Goal: Task Accomplishment & Management: Complete application form

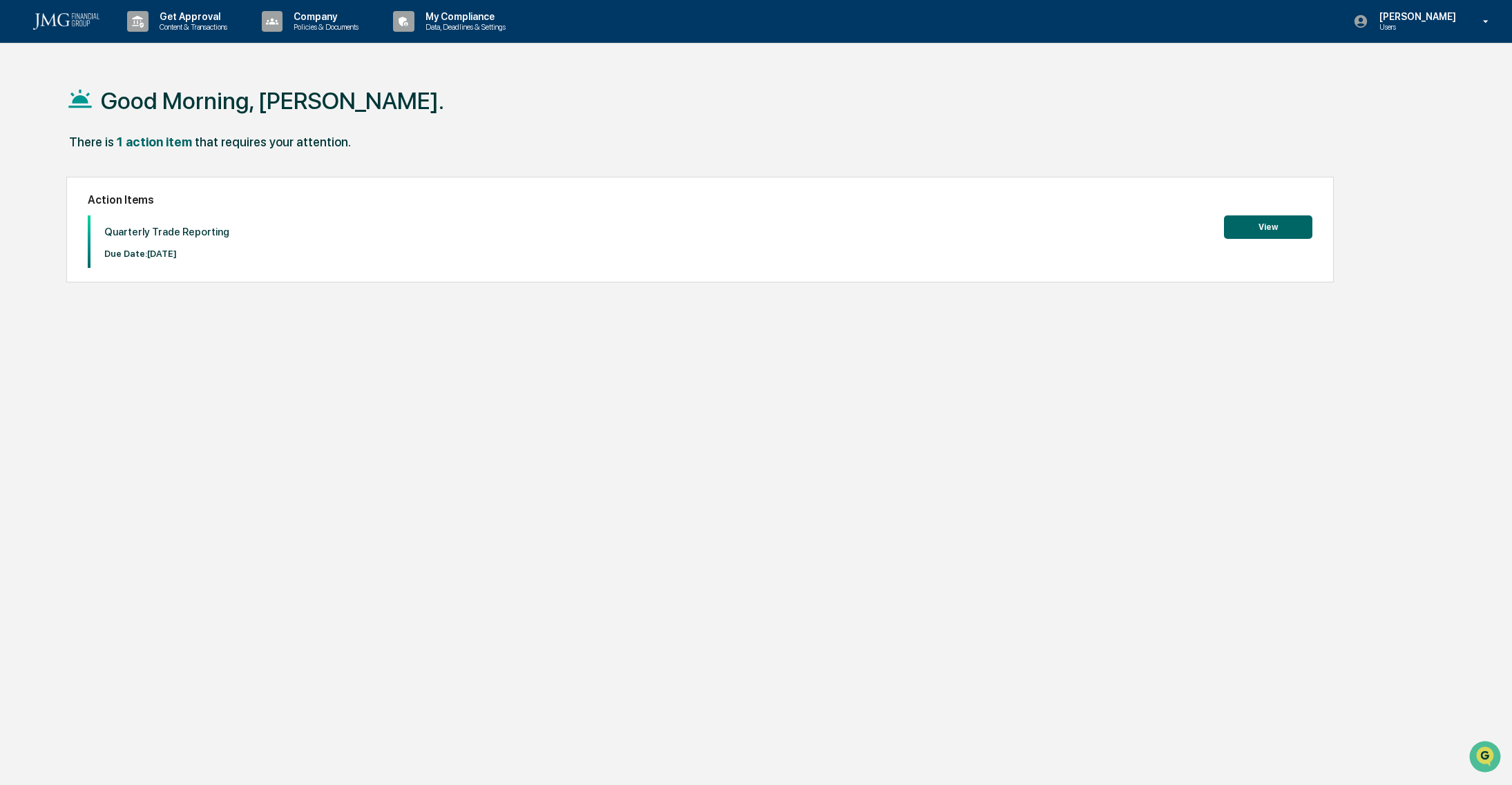
click at [1273, 233] on button "View" at bounding box center [1268, 228] width 88 height 24
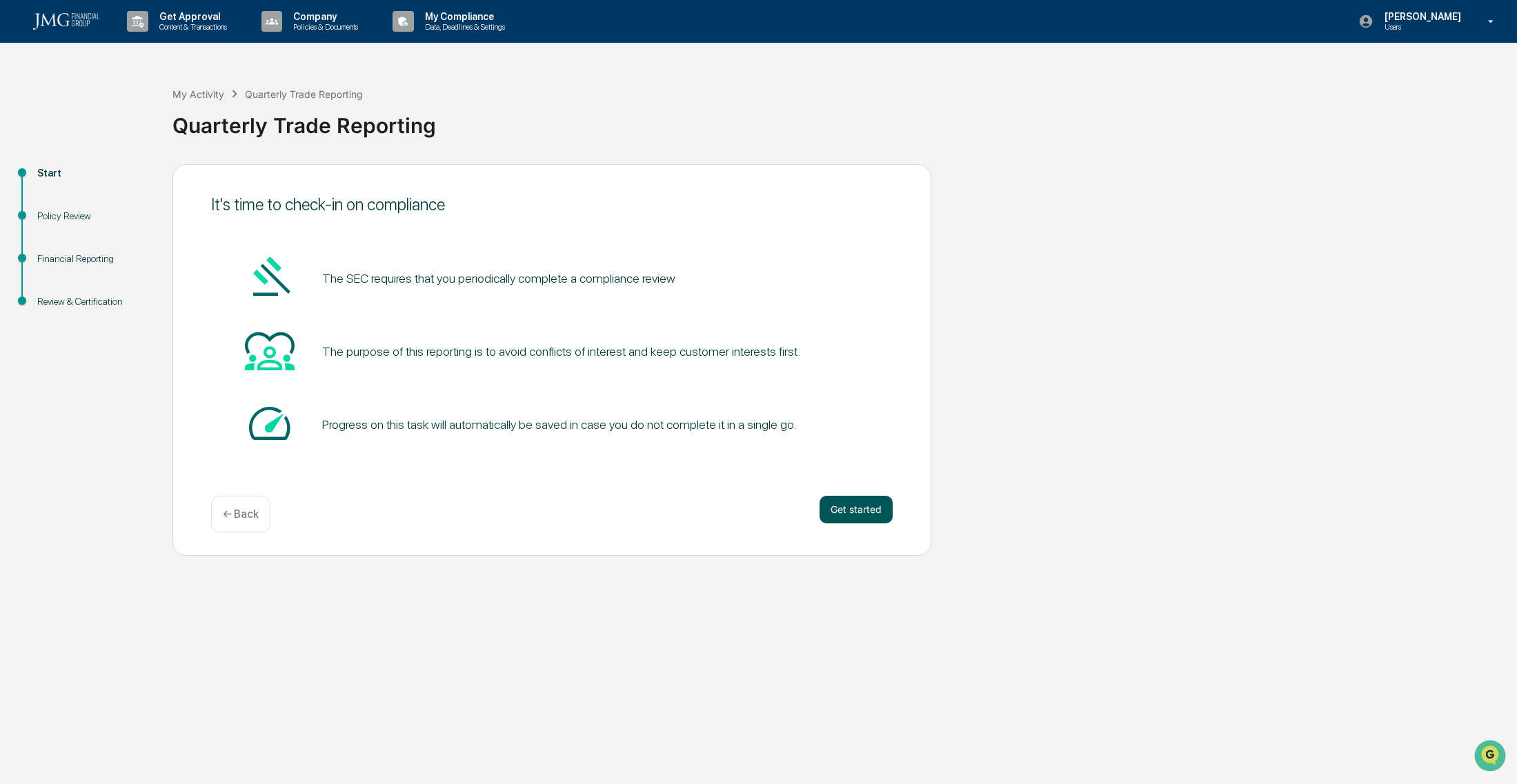
click at [853, 516] on button "Get started" at bounding box center [856, 510] width 73 height 28
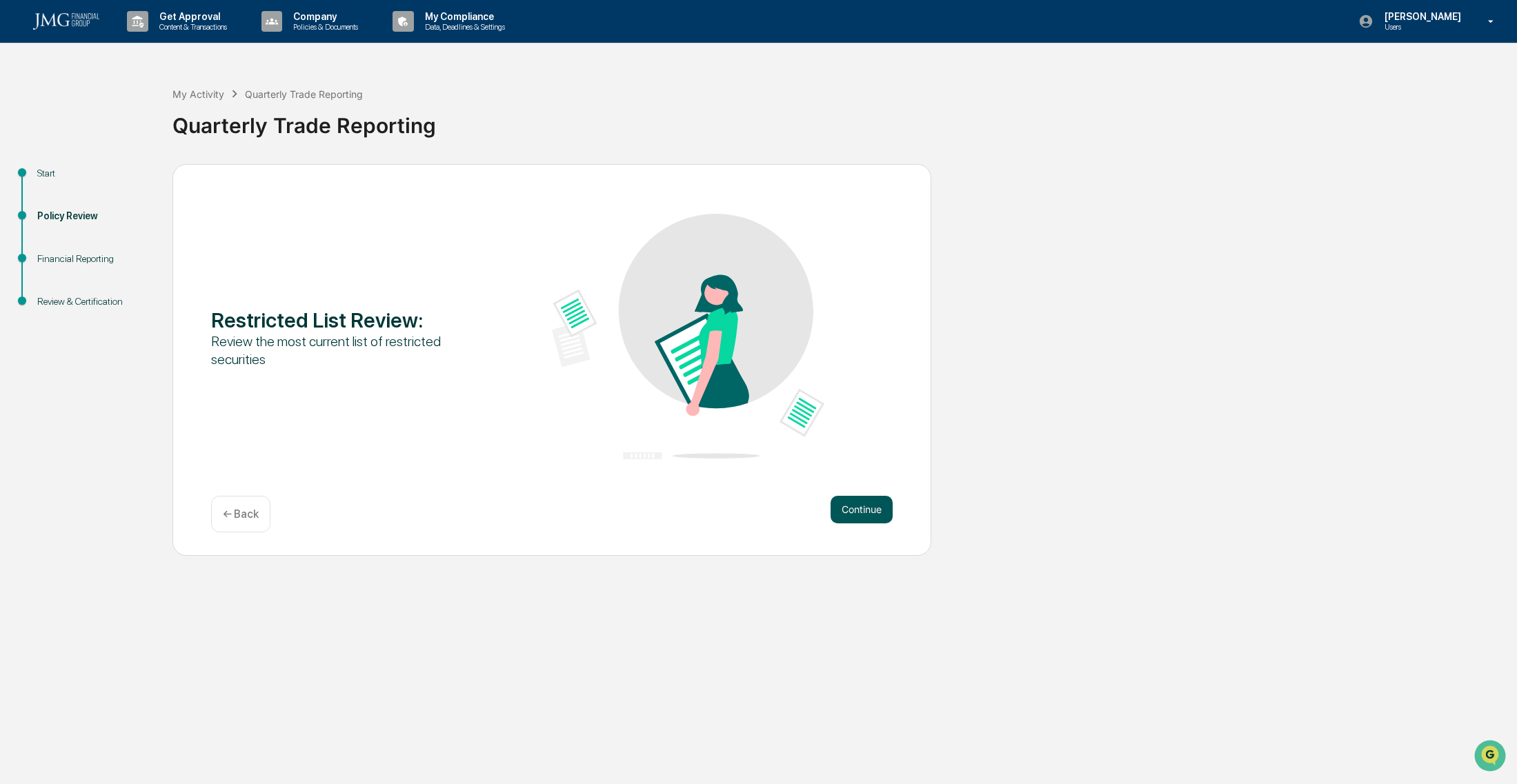
click at [854, 513] on button "Continue" at bounding box center [861, 510] width 62 height 28
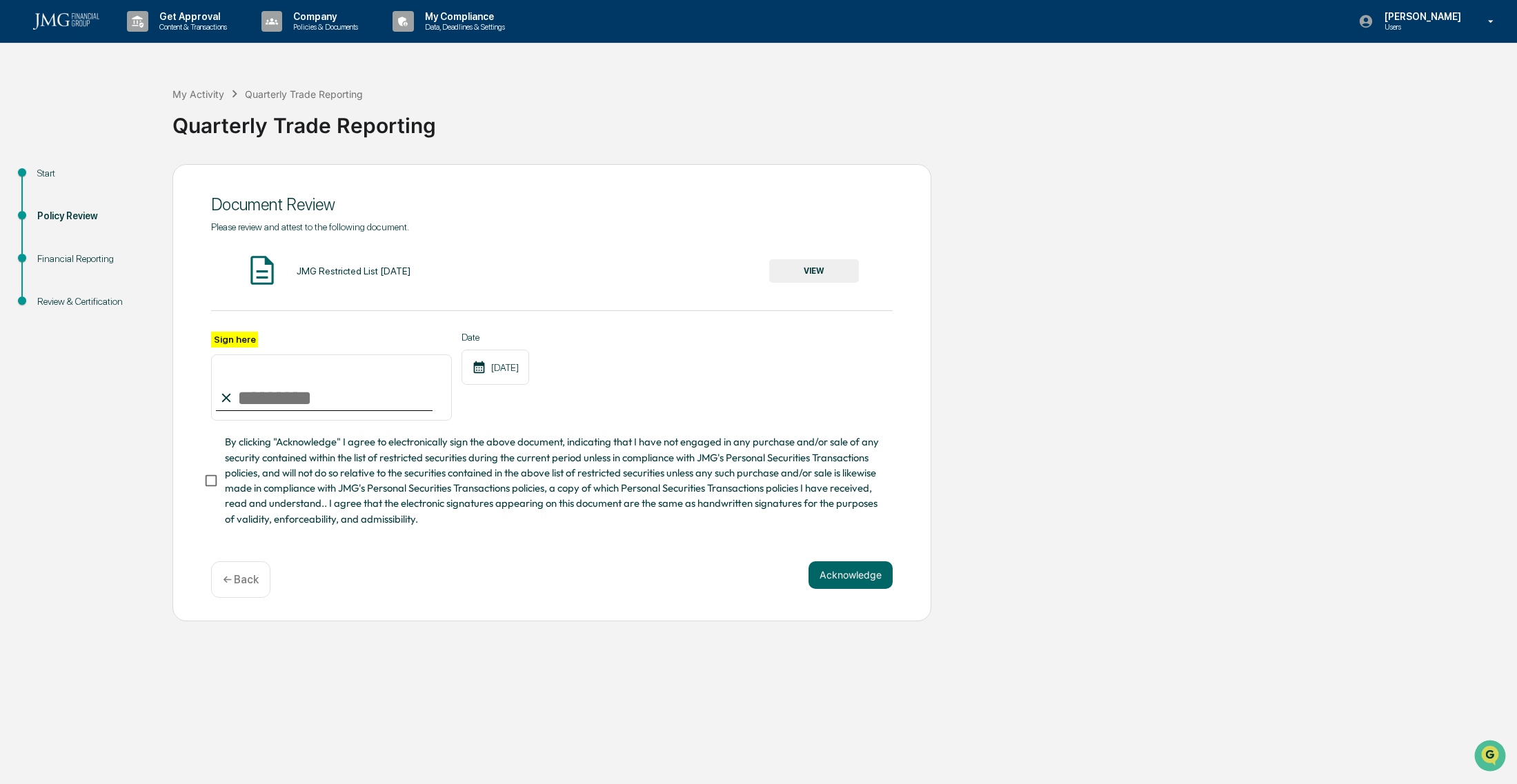
click at [289, 379] on input "Sign here" at bounding box center [331, 388] width 241 height 66
type input "**********"
click at [842, 574] on button "Acknowledge" at bounding box center [850, 575] width 84 height 28
click at [811, 268] on button "VIEW" at bounding box center [814, 271] width 90 height 24
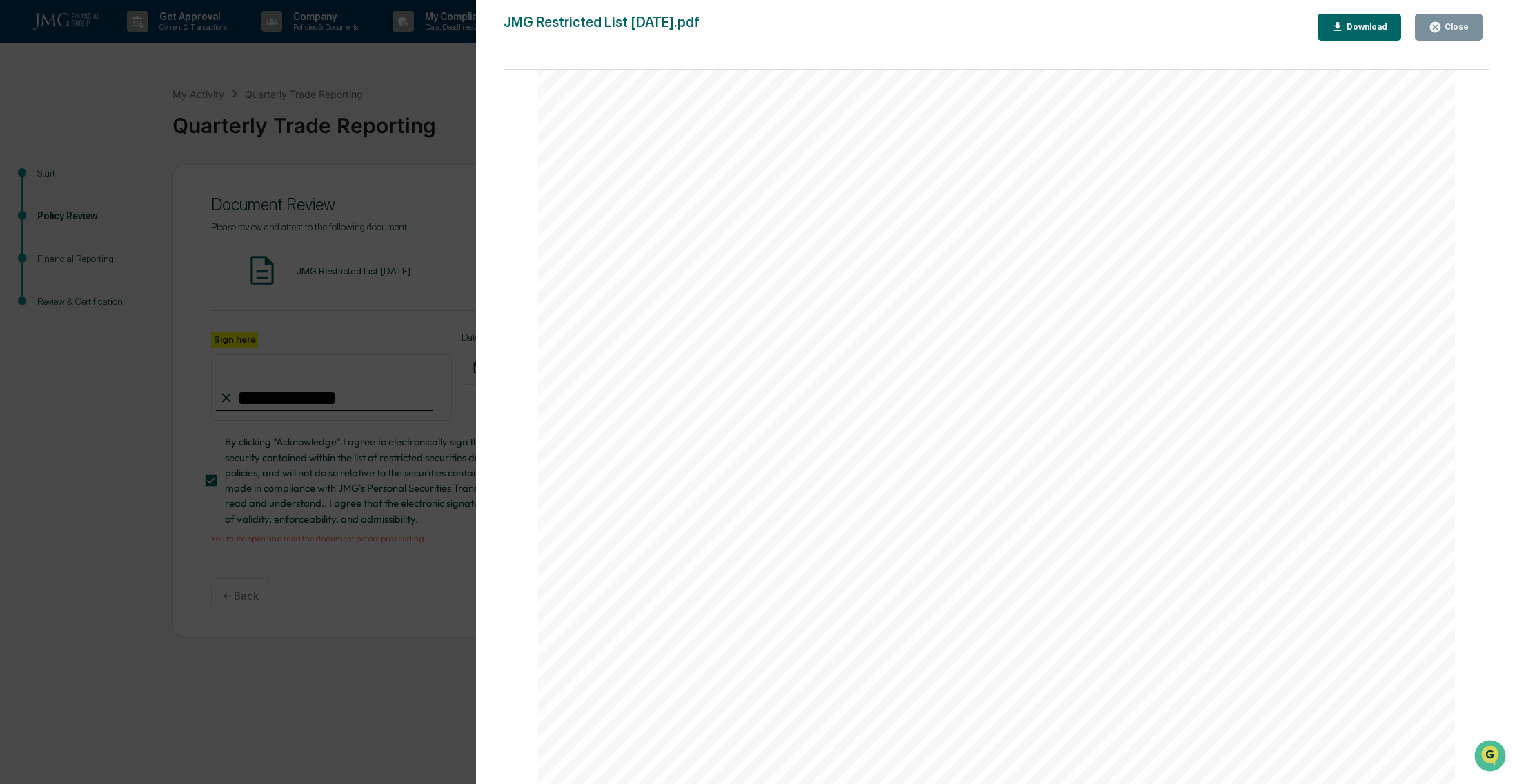
scroll to position [2553, 0]
click at [1454, 31] on div "Close" at bounding box center [1454, 26] width 27 height 10
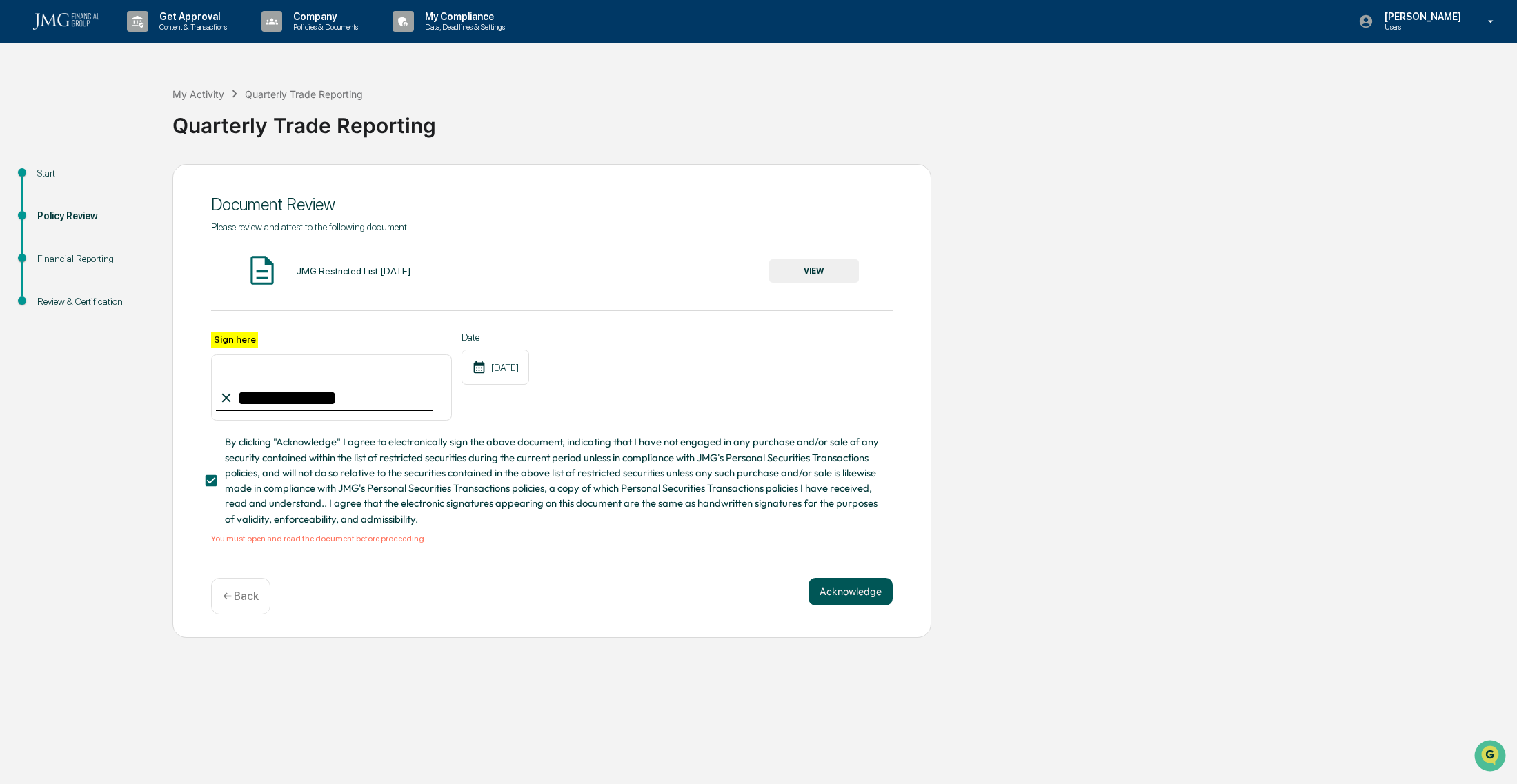
click at [851, 597] on button "Acknowledge" at bounding box center [850, 592] width 84 height 28
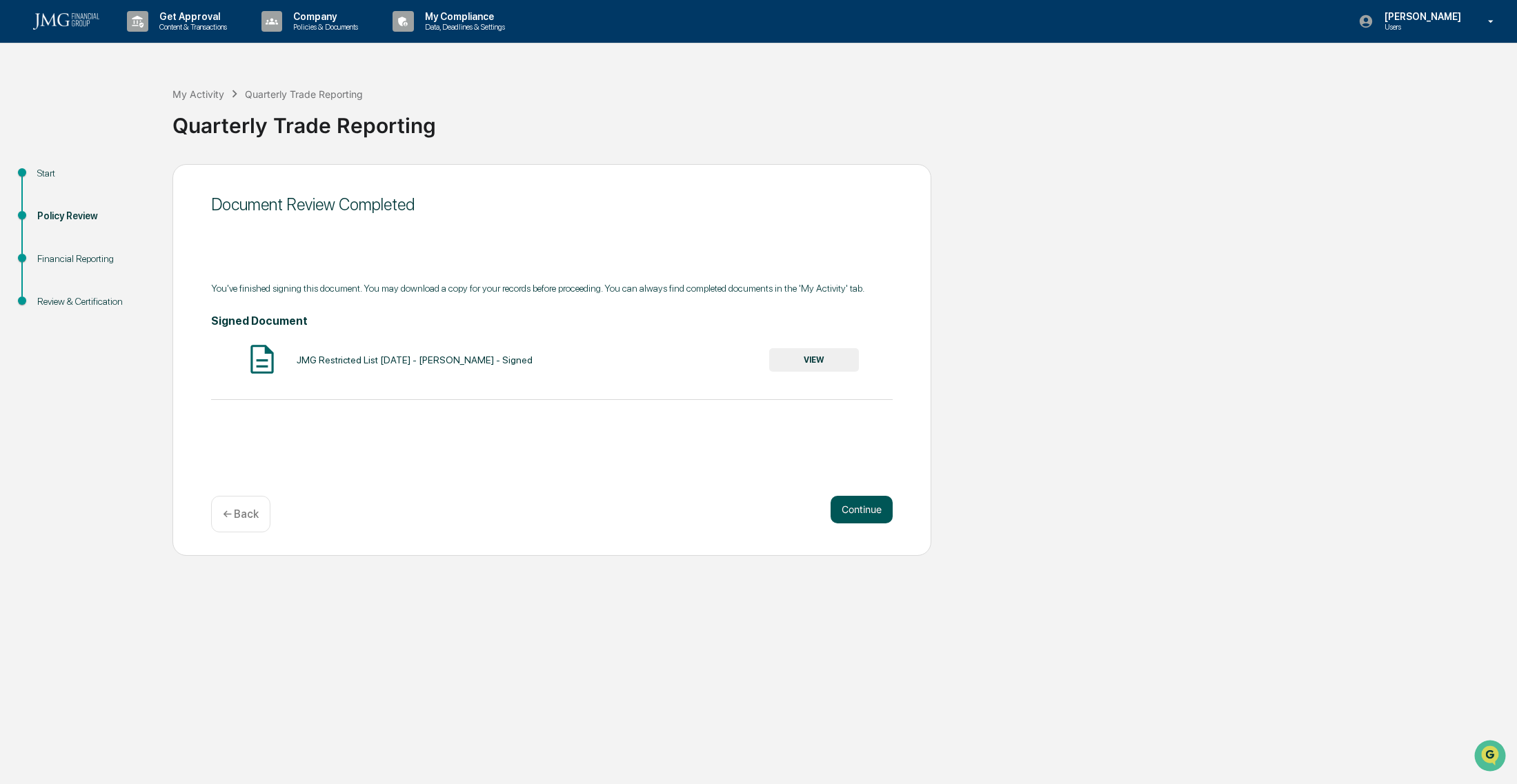
click at [848, 504] on button "Continue" at bounding box center [861, 510] width 62 height 28
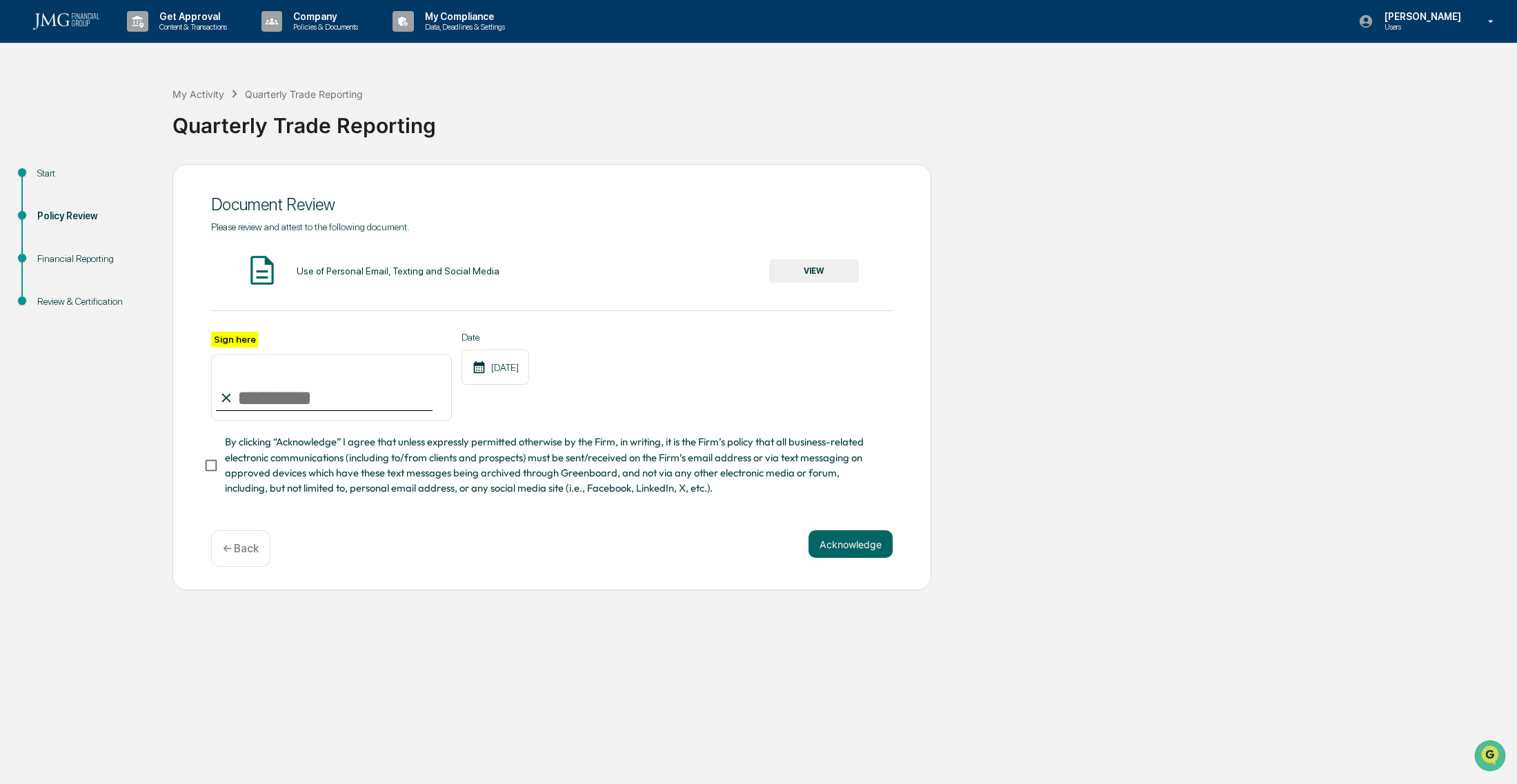
click at [312, 399] on input "Sign here" at bounding box center [331, 388] width 241 height 66
type input "**********"
click at [828, 260] on button "VIEW" at bounding box center [814, 271] width 90 height 24
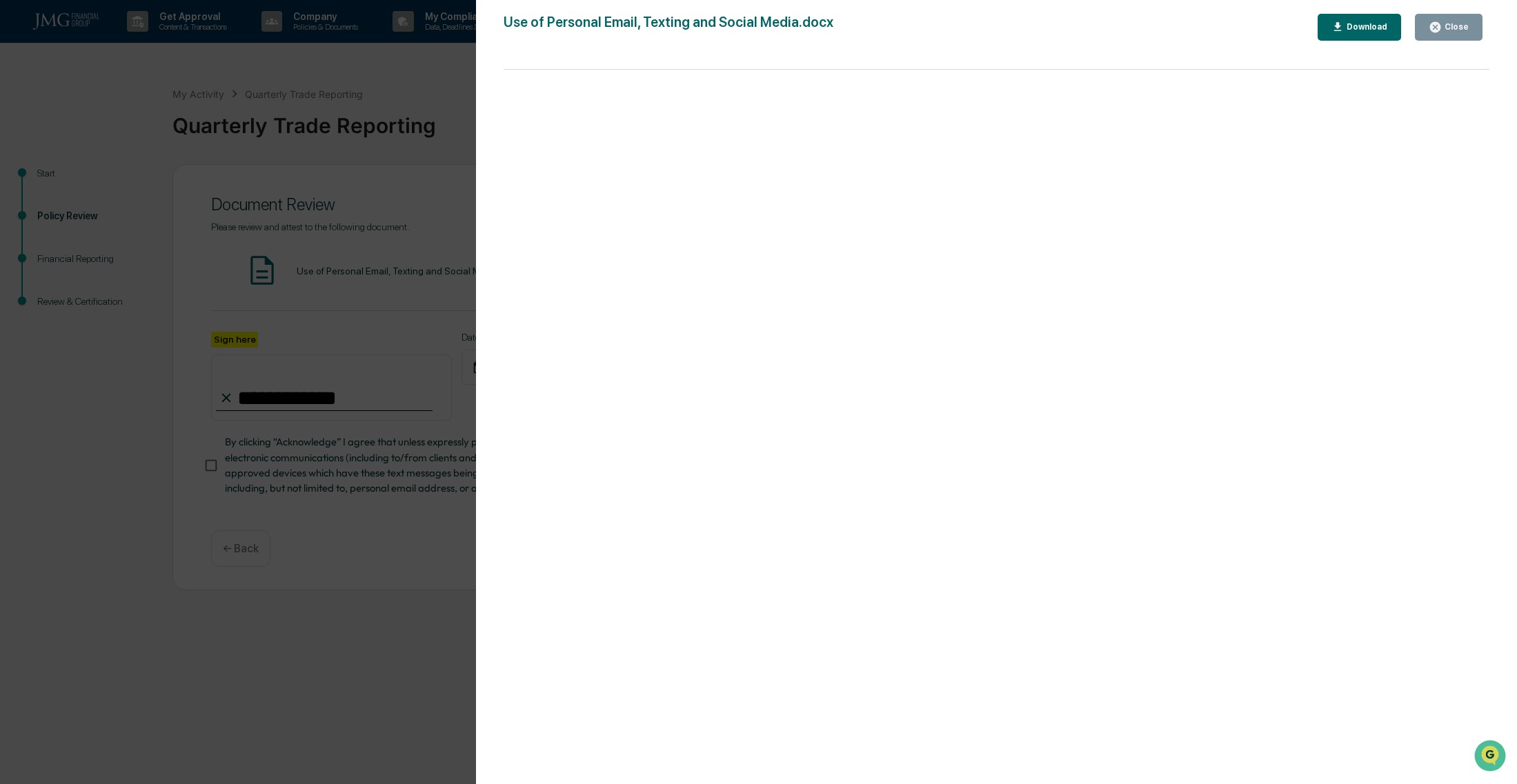
click at [1452, 21] on div "Close" at bounding box center [1449, 27] width 40 height 13
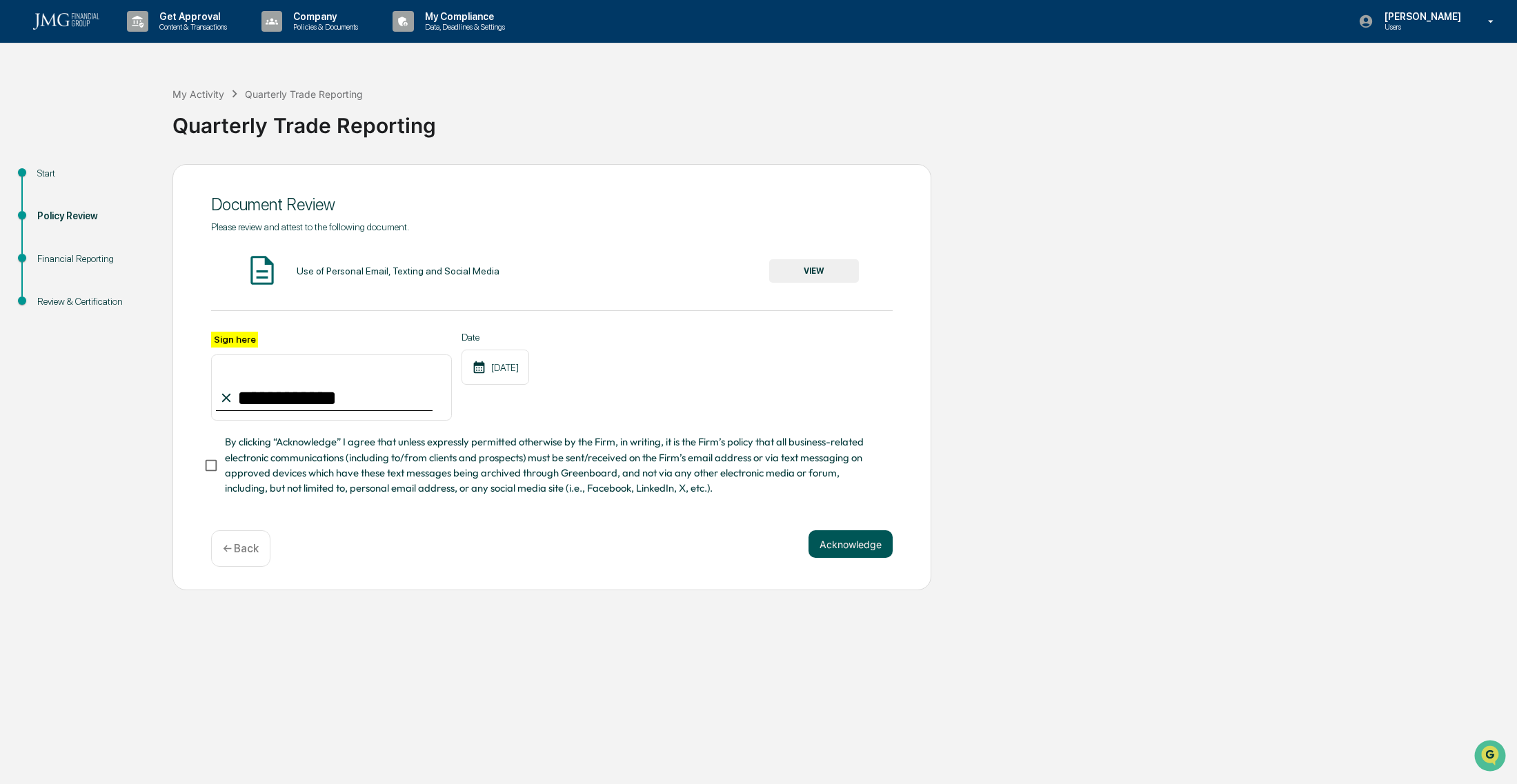
click at [860, 540] on button "Acknowledge" at bounding box center [850, 544] width 84 height 28
click at [834, 565] on button "Acknowledge" at bounding box center [850, 560] width 84 height 28
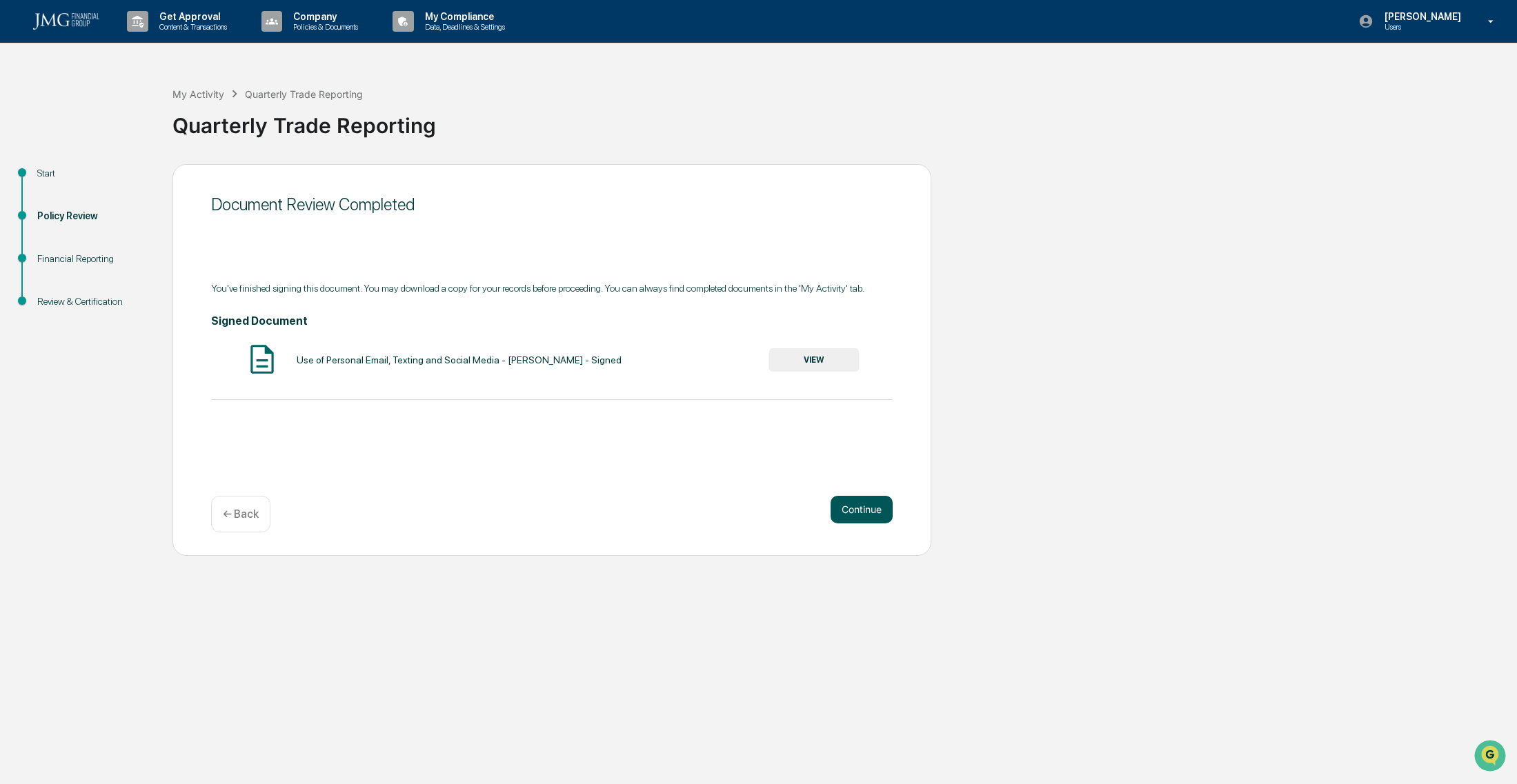
click at [868, 502] on button "Continue" at bounding box center [861, 510] width 62 height 28
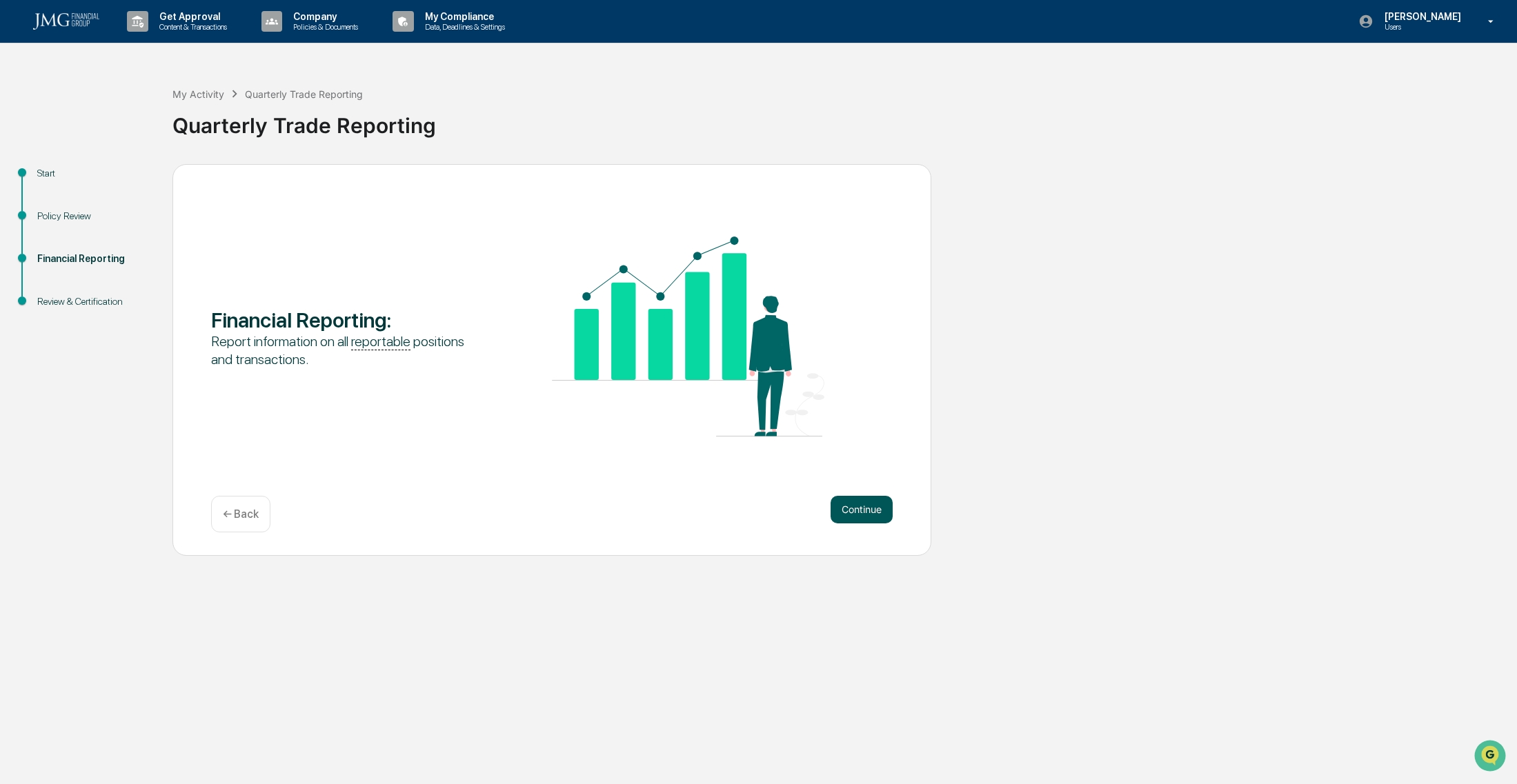
click at [870, 510] on button "Continue" at bounding box center [861, 510] width 62 height 28
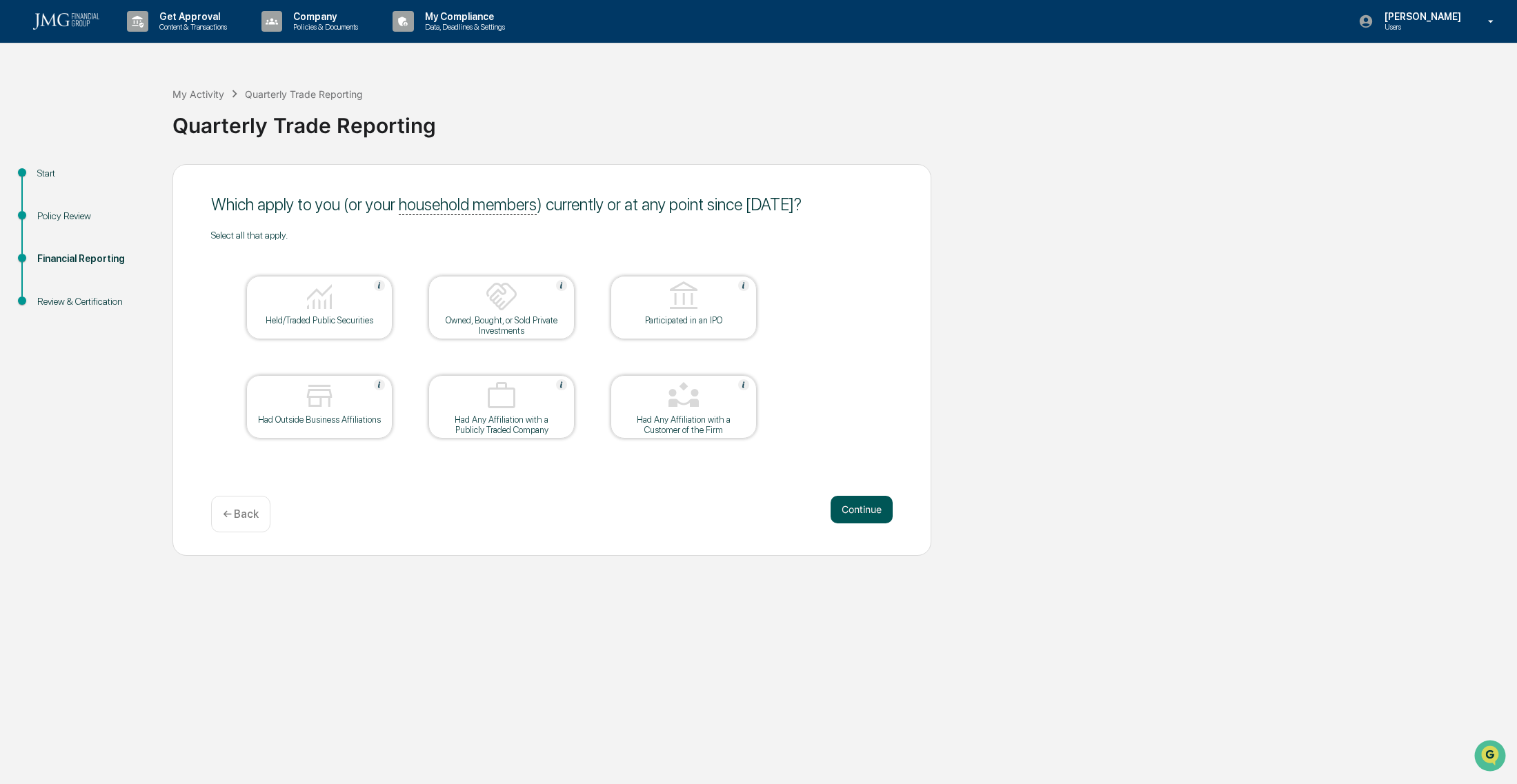
click at [875, 505] on button "Continue" at bounding box center [861, 510] width 62 height 28
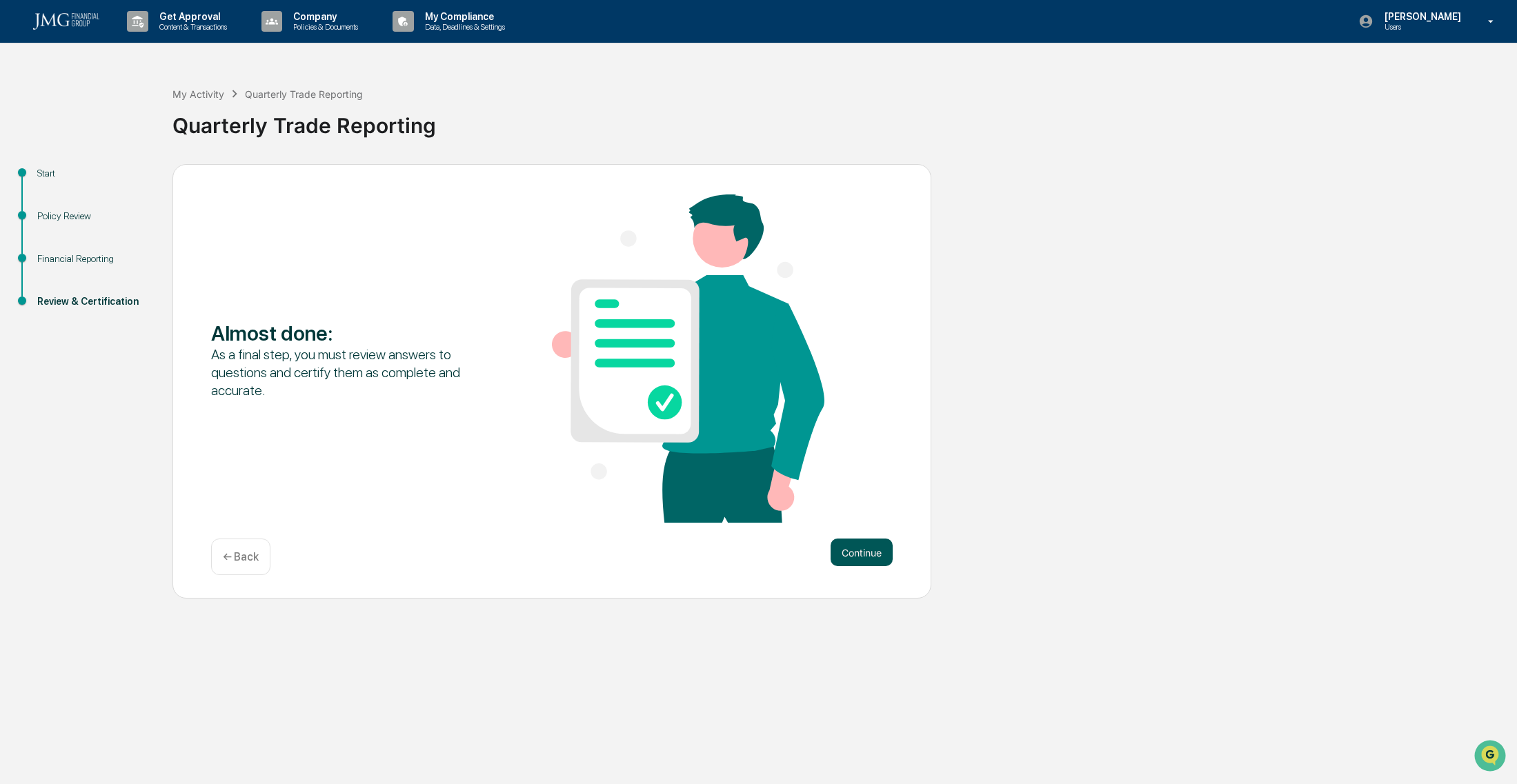
click at [864, 552] on button "Continue" at bounding box center [861, 552] width 62 height 28
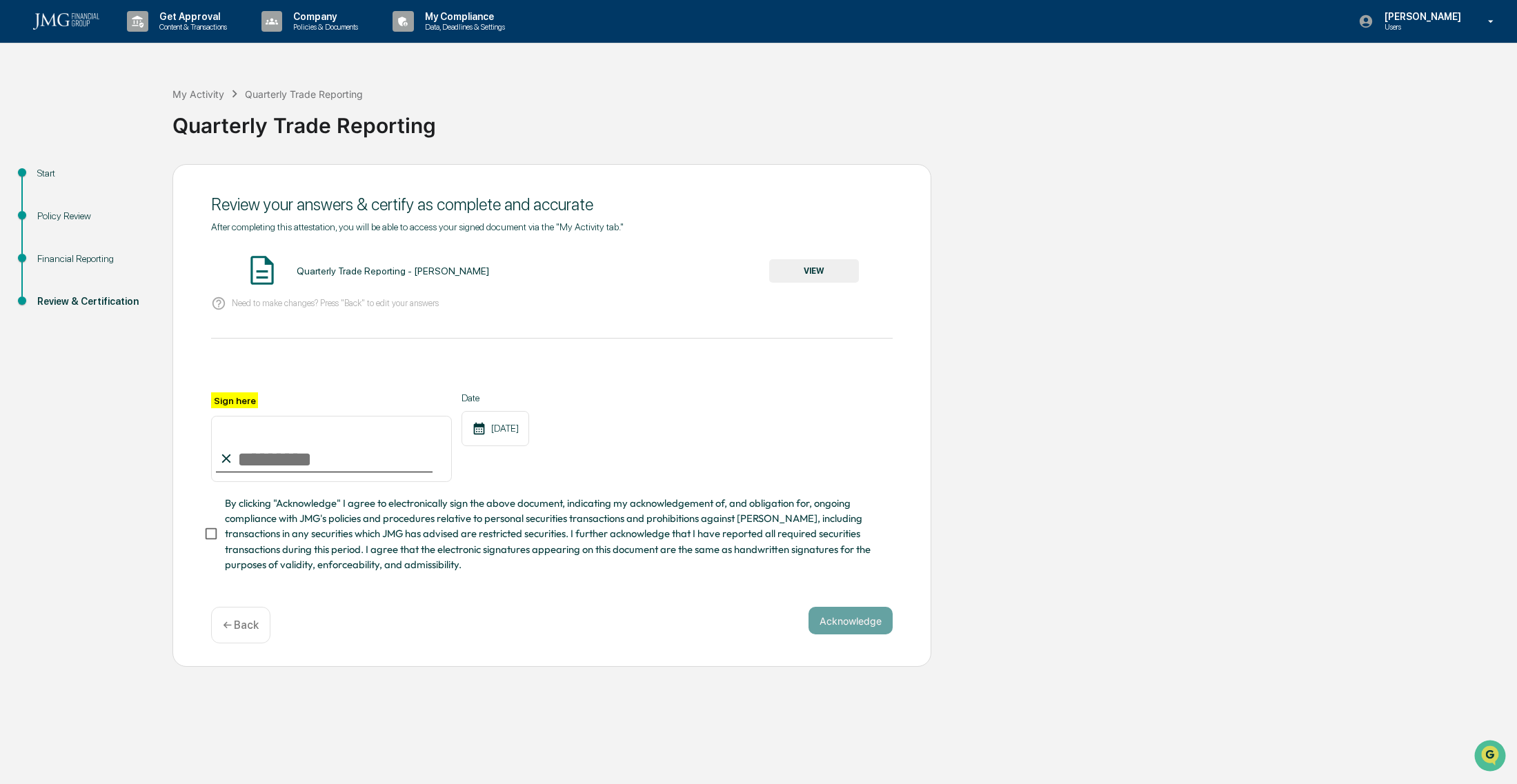
click at [306, 468] on input "Sign here" at bounding box center [331, 449] width 241 height 66
type input "**********"
click at [835, 271] on button "VIEW" at bounding box center [814, 271] width 90 height 24
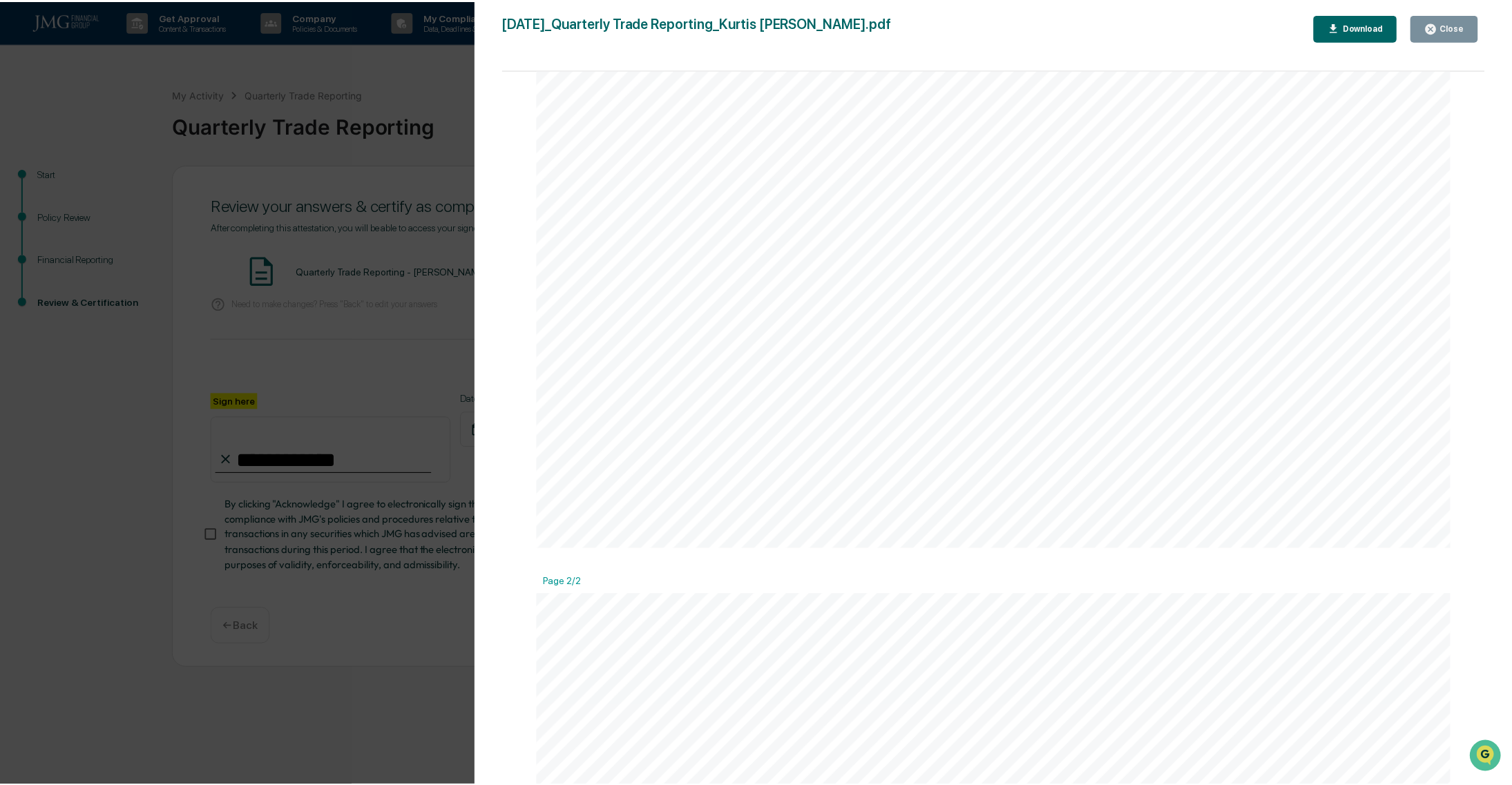
scroll to position [967, 0]
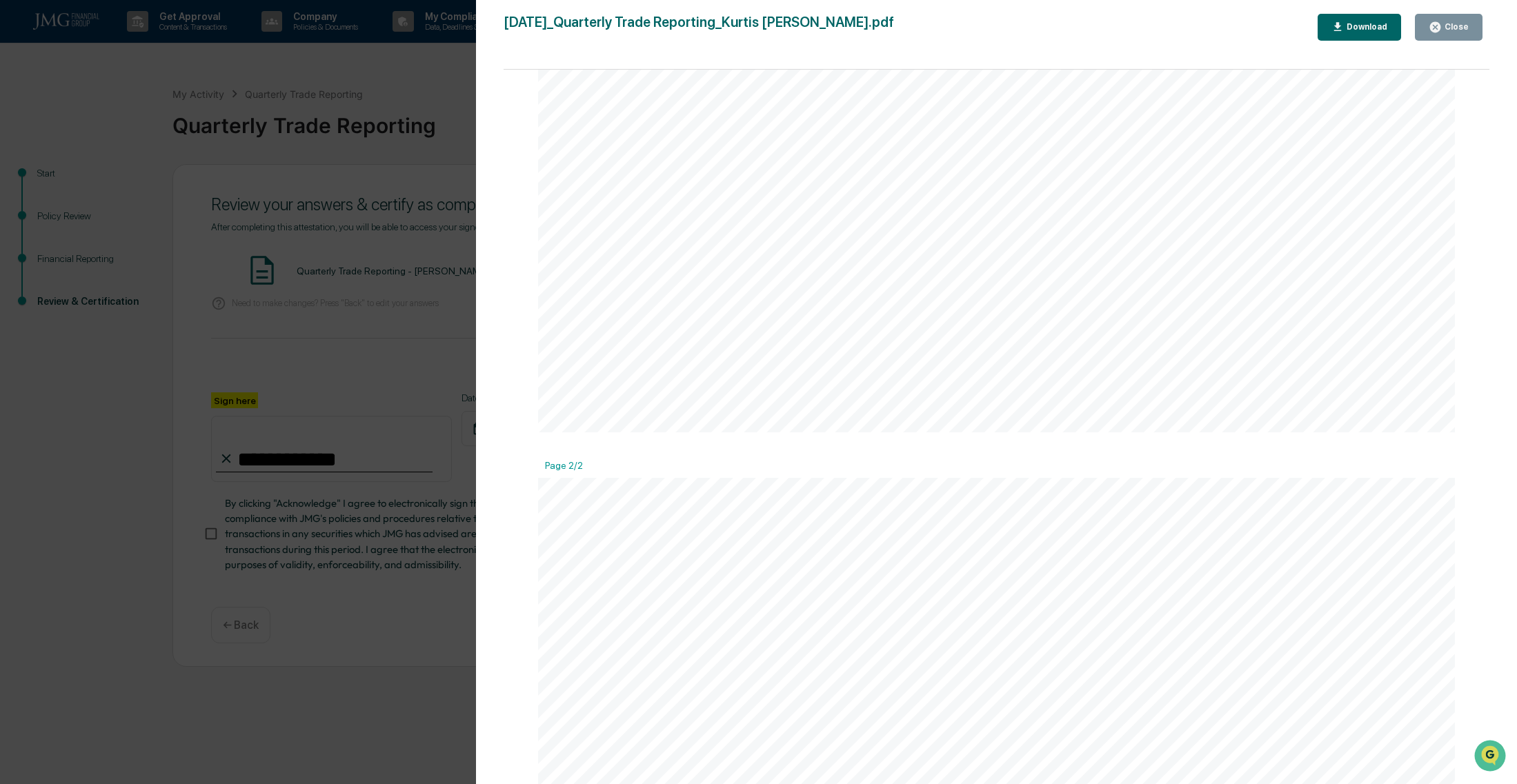
click at [1464, 32] on div "Close" at bounding box center [1449, 27] width 40 height 13
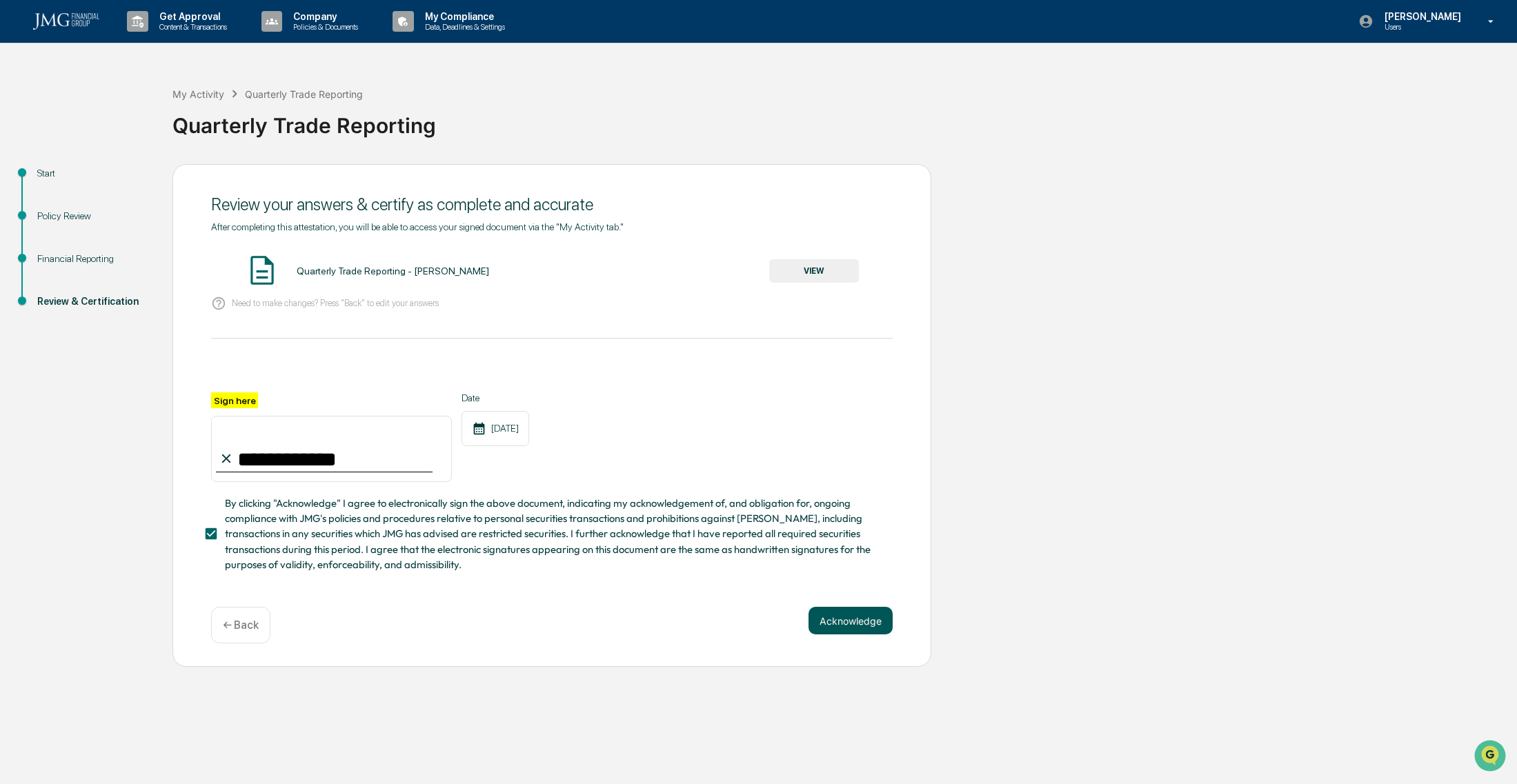
click at [852, 621] on button "Acknowledge" at bounding box center [850, 621] width 84 height 28
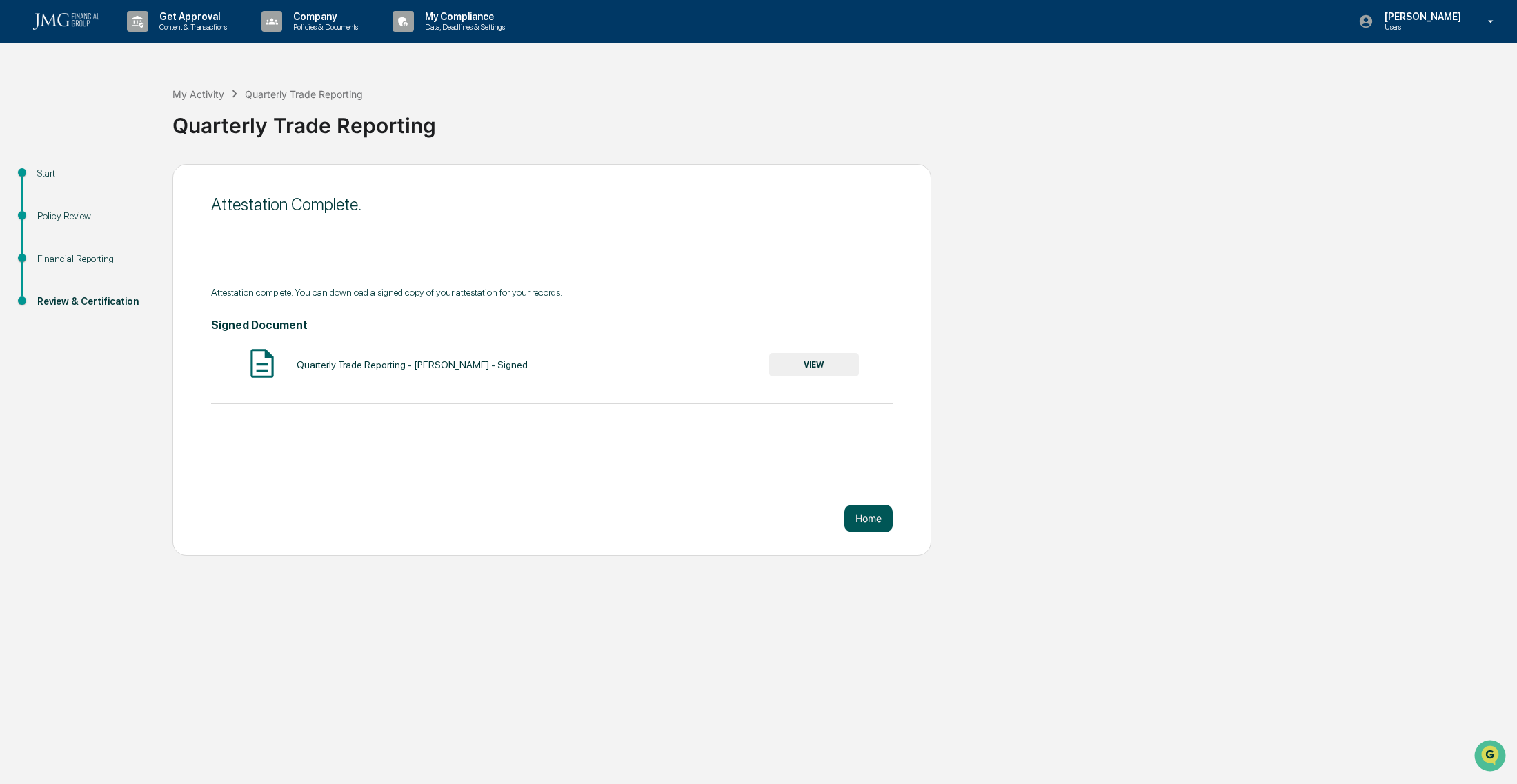
click at [867, 512] on button "Home" at bounding box center [869, 518] width 49 height 28
